Goal: Navigation & Orientation: Find specific page/section

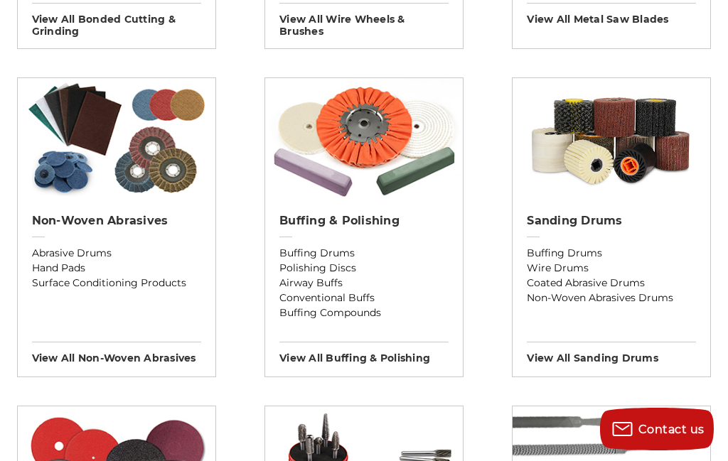
scroll to position [1153, 0]
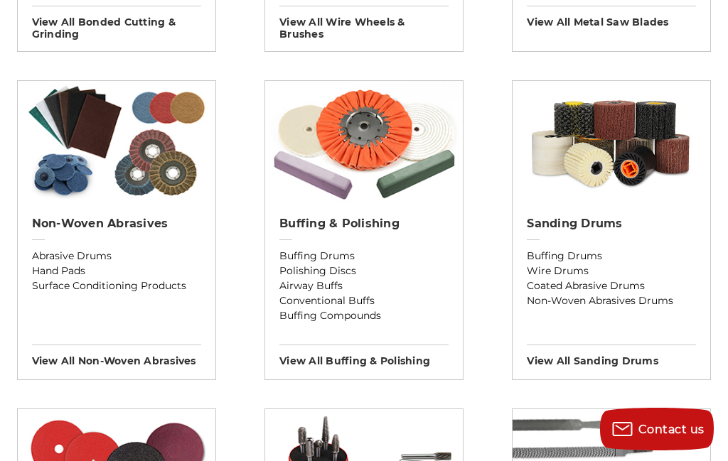
click at [360, 142] on img at bounding box center [364, 141] width 198 height 121
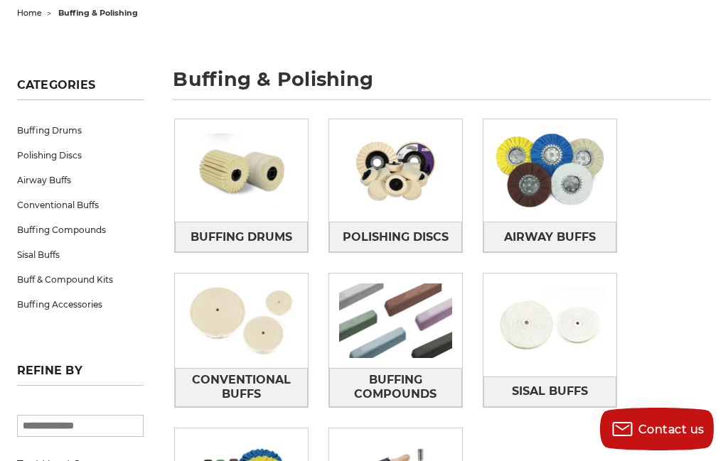
click at [538, 178] on img at bounding box center [549, 171] width 133 height 94
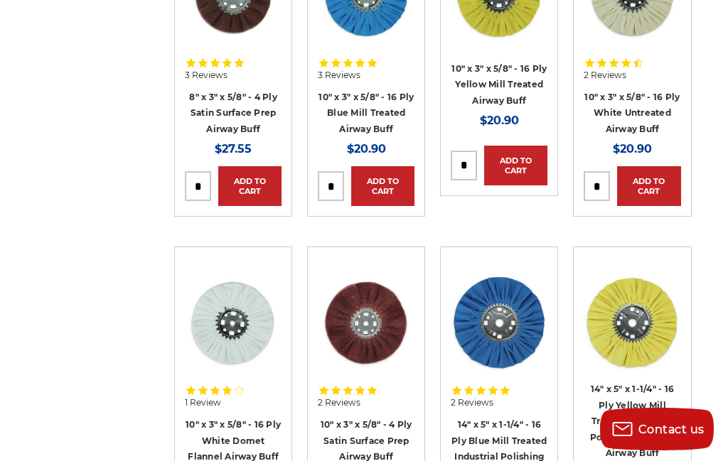
scroll to position [723, 0]
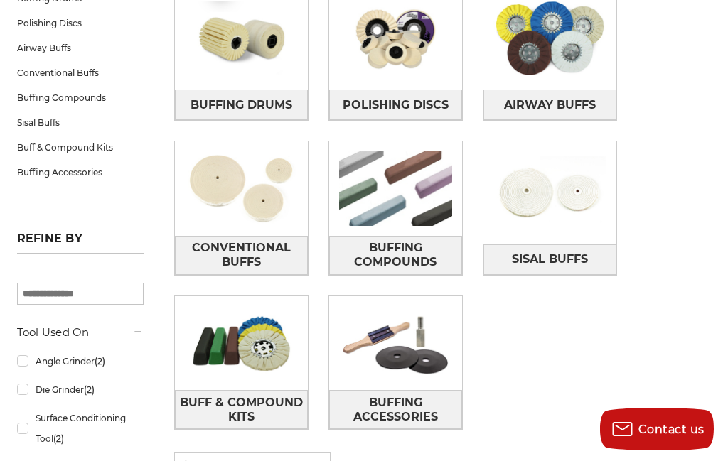
click at [250, 355] on img at bounding box center [241, 343] width 133 height 94
